Goal: Task Accomplishment & Management: Manage account settings

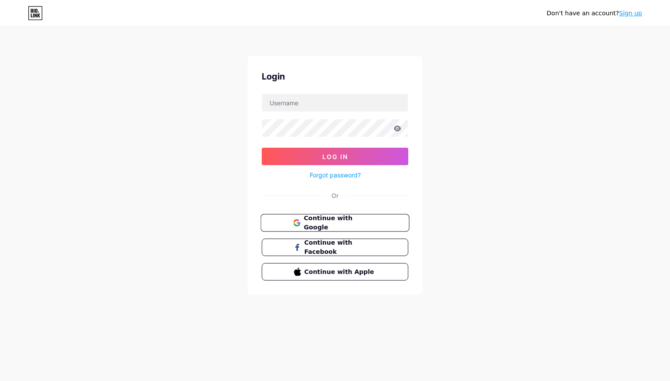
click at [351, 218] on span "Continue with Google" at bounding box center [340, 222] width 73 height 19
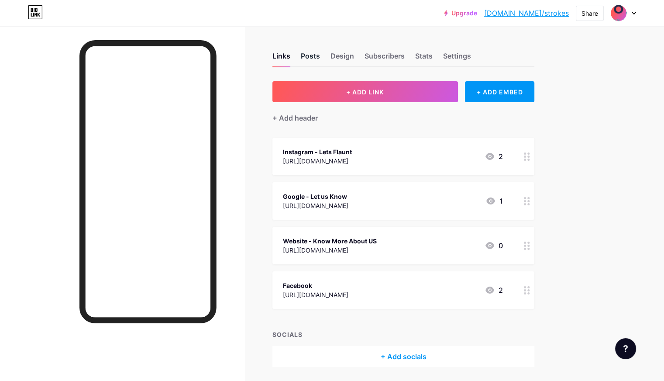
click at [320, 55] on div "Posts" at bounding box center [310, 59] width 19 height 16
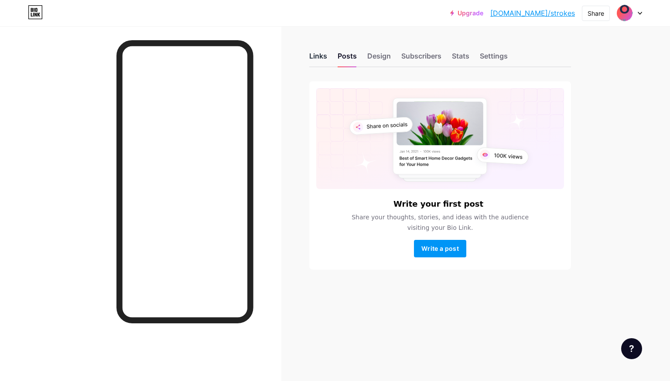
click at [315, 58] on div "Links" at bounding box center [318, 59] width 18 height 16
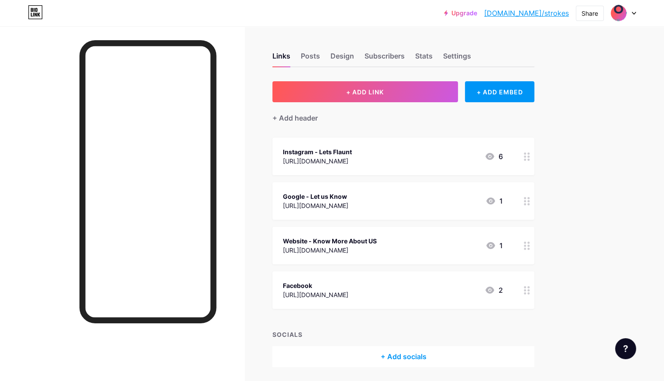
click at [529, 203] on circle at bounding box center [528, 204] width 2 height 2
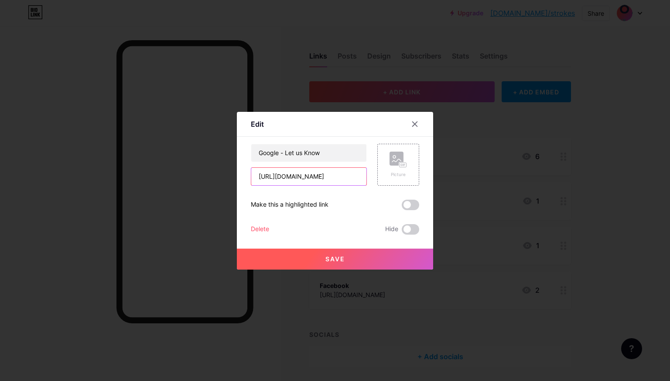
click at [343, 174] on input "https://g.co/kgs/dNhhWVY" at bounding box center [308, 176] width 115 height 17
paste input "www.google.com/search?sca_esv=8fb985a9e177f272&sxsrf=AE3TifPOL3XgWDfR7b0Prx9bt1…"
type input "https://www.google.com/search?sca_esv=8fb985a9e177f272&sxsrf=AE3TifPOL3XgWDfR7b…"
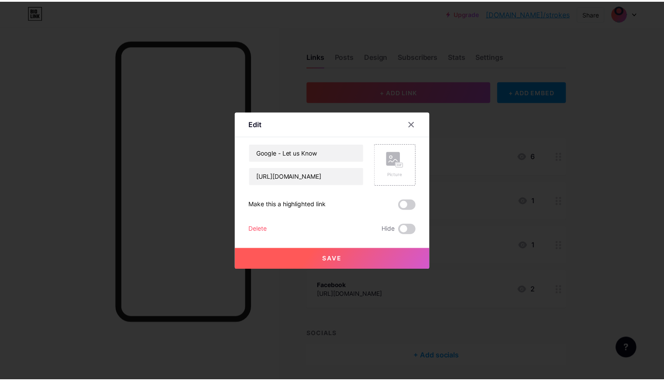
scroll to position [0, 0]
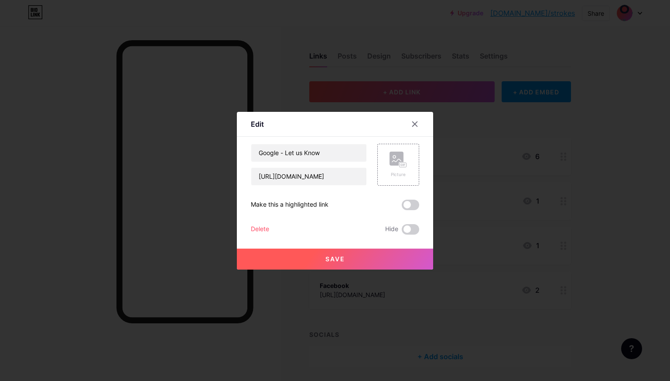
click at [330, 263] on button "Save" at bounding box center [335, 258] width 196 height 21
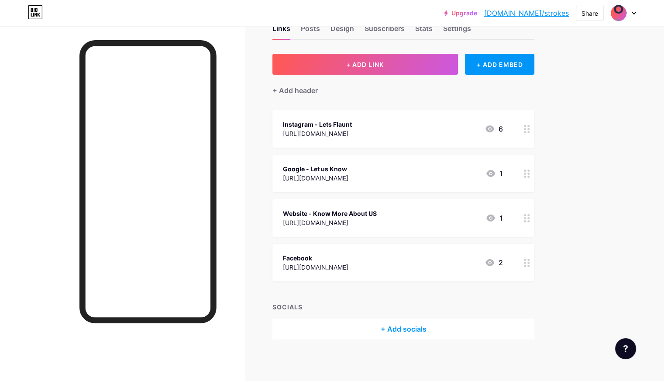
scroll to position [29, 0]
